Goal: Information Seeking & Learning: Understand process/instructions

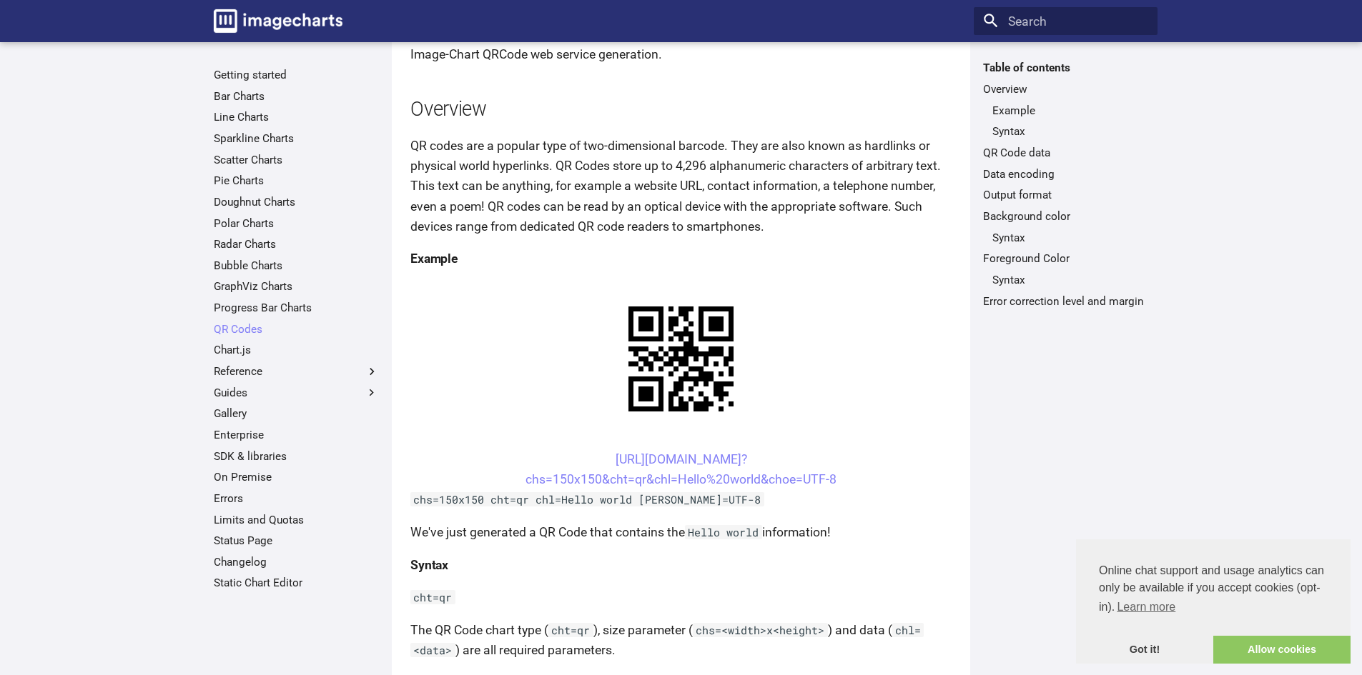
scroll to position [95, 0]
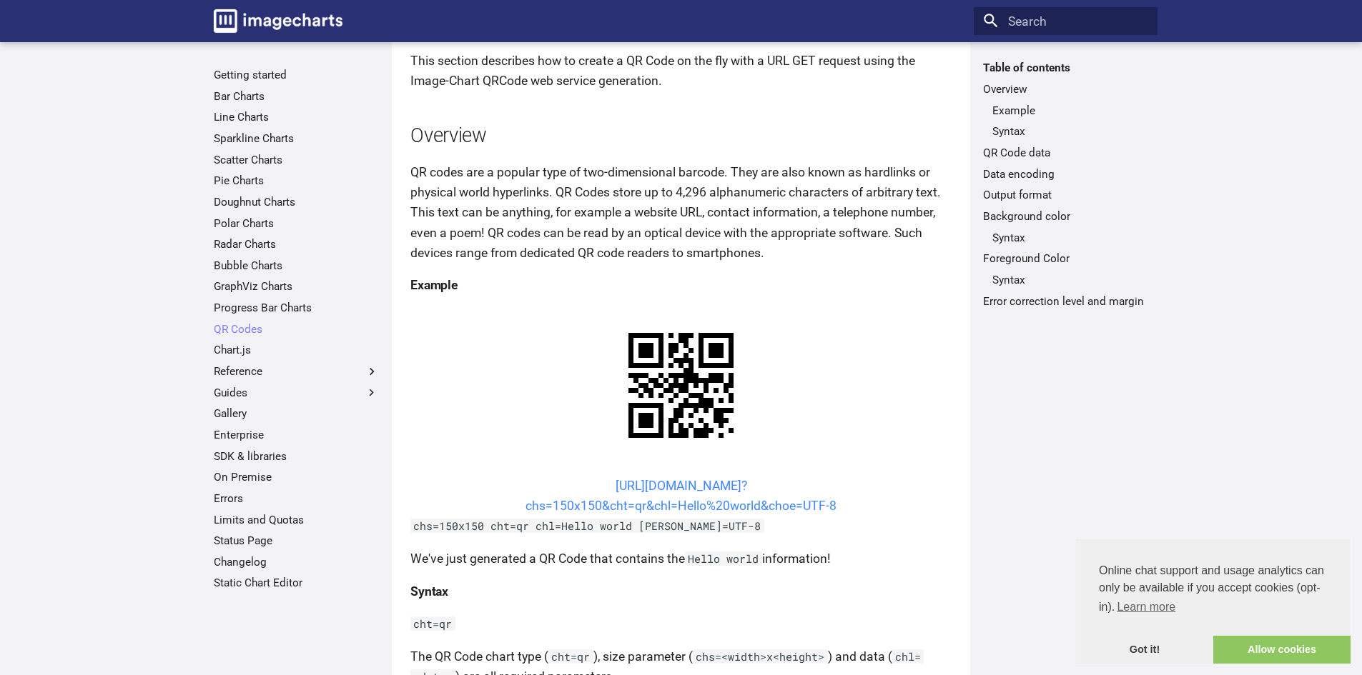
drag, startPoint x: 700, startPoint y: 350, endPoint x: 642, endPoint y: 351, distance: 57.9
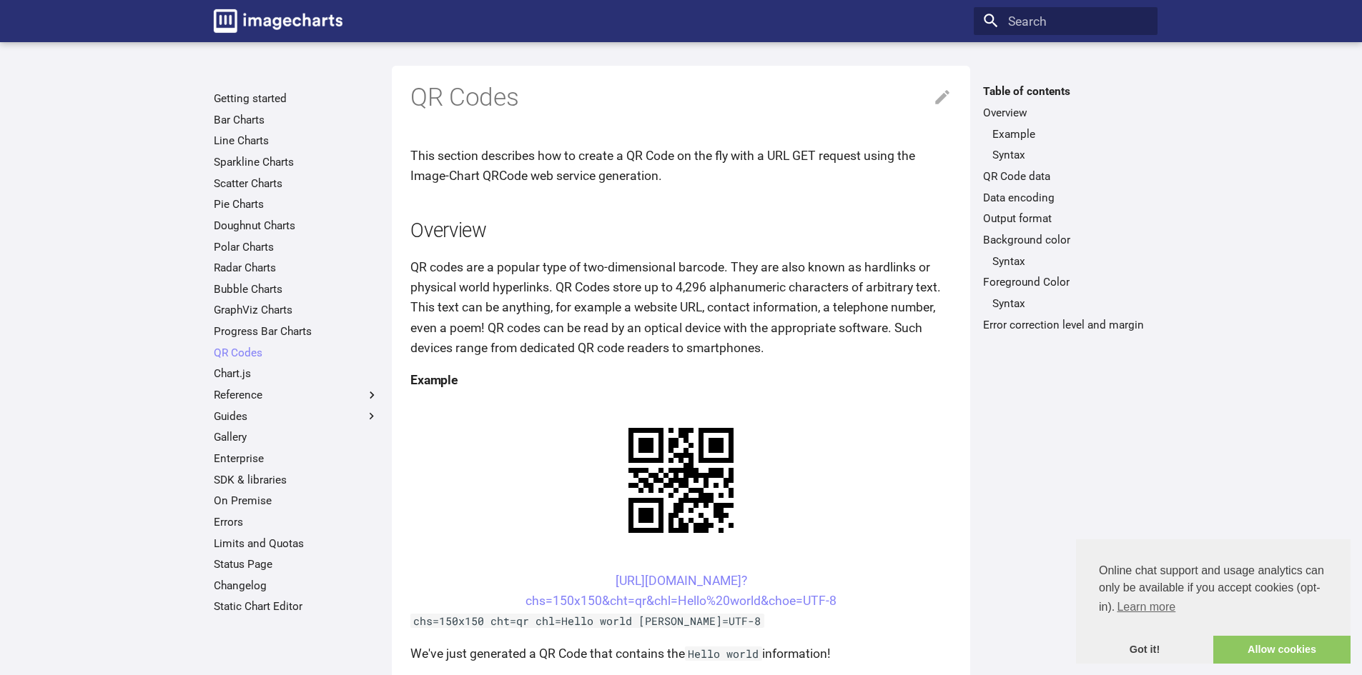
scroll to position [95, 0]
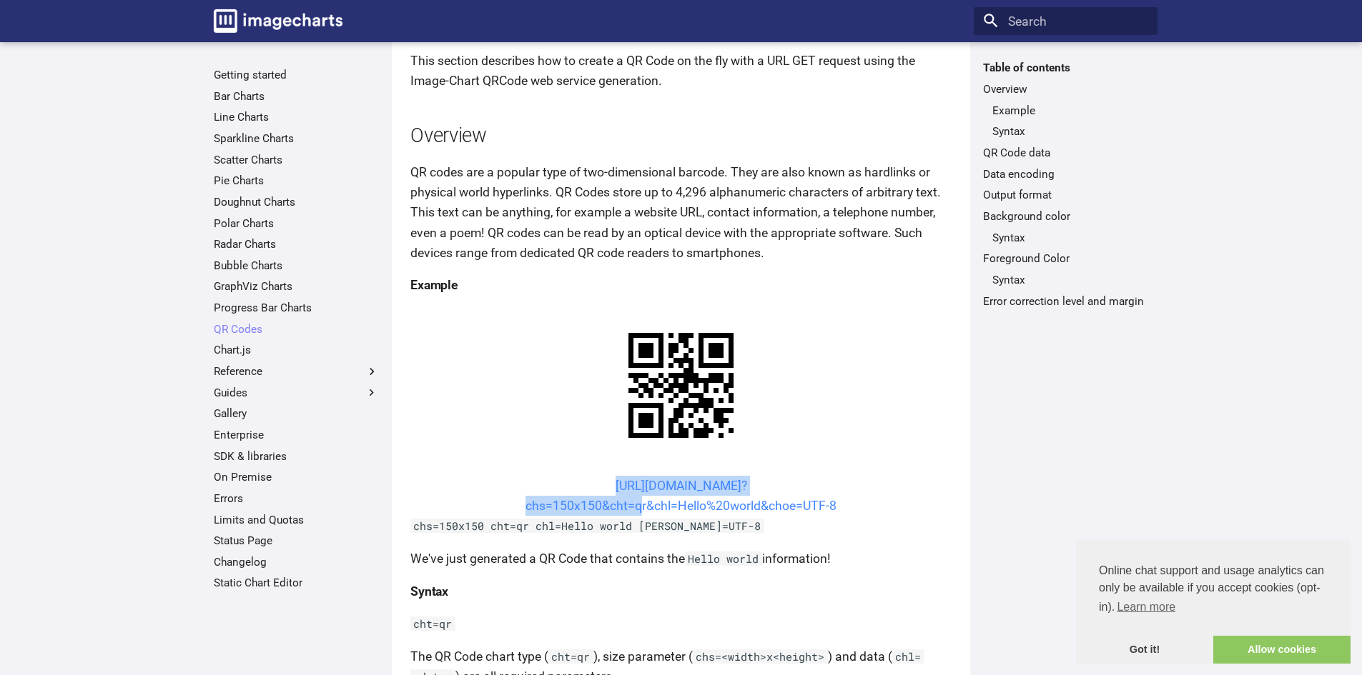
drag, startPoint x: 567, startPoint y: 347, endPoint x: 632, endPoint y: 372, distance: 69.4
click at [632, 476] on center "[URL][DOMAIN_NAME]? chs=150x150&cht=qr&chl=Hello%20world&choe=UTF-8" at bounding box center [680, 496] width 541 height 40
copy link "[URL][DOMAIN_NAME]? chs=150x150&cht="
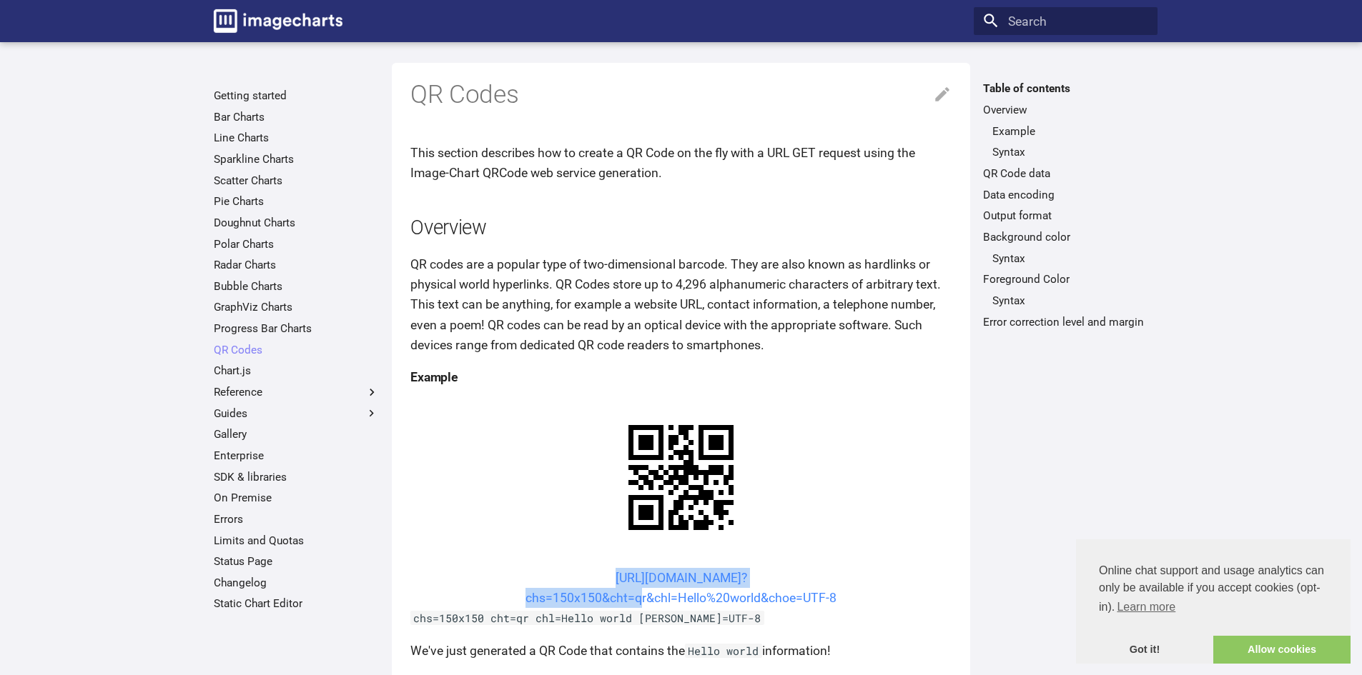
scroll to position [0, 0]
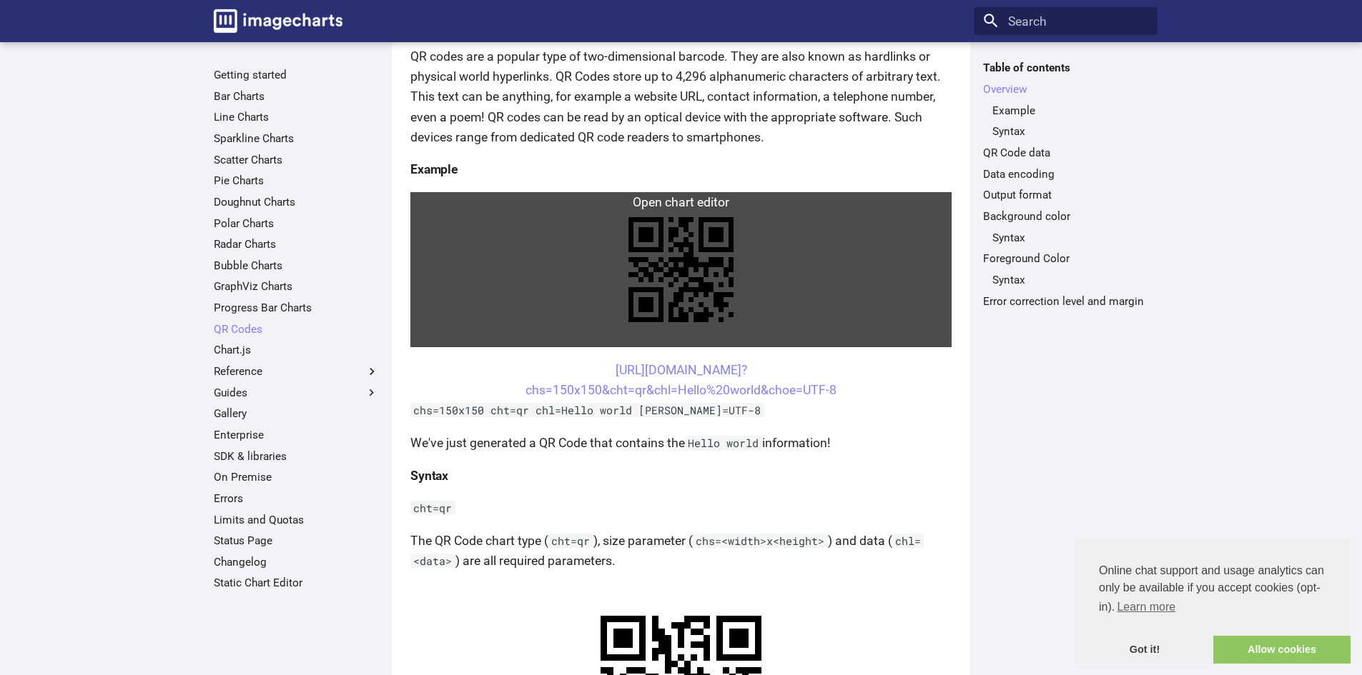
scroll to position [238, 0]
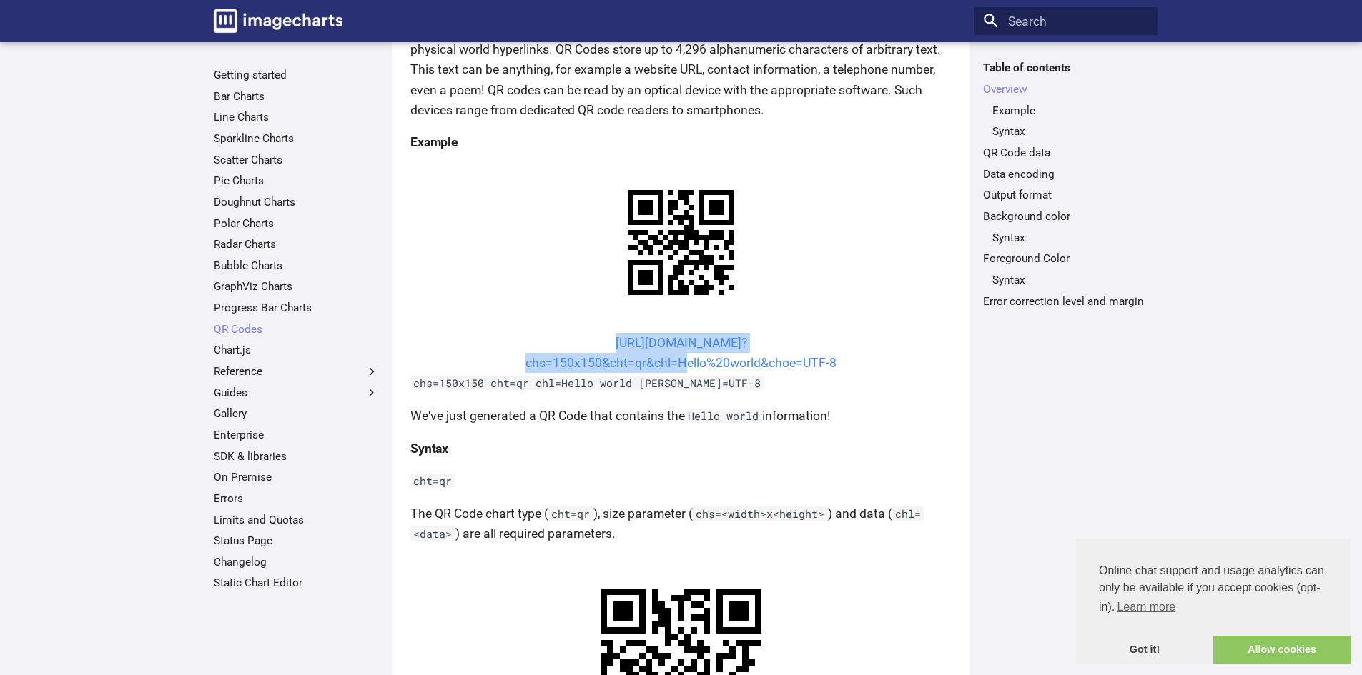
drag, startPoint x: 573, startPoint y: 345, endPoint x: 678, endPoint y: 362, distance: 105.8
click at [678, 362] on center "[URL][DOMAIN_NAME]? chs=150x150&cht=qr&chl=Hello%20world&choe=UTF-8" at bounding box center [680, 353] width 541 height 40
copy link "https://image-charts.com/chart? chs=150x150&cht=qr&chl="
